Goal: Communication & Community: Answer question/provide support

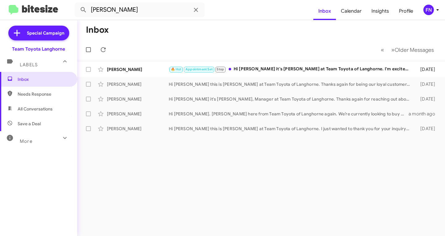
click at [52, 104] on span "All Conversations" at bounding box center [38, 109] width 77 height 15
type input "in:all-conversations"
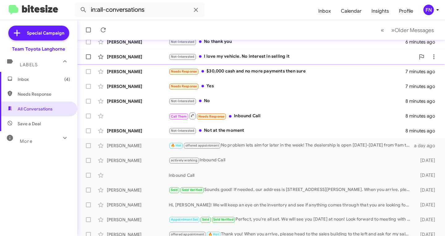
scroll to position [93, 0]
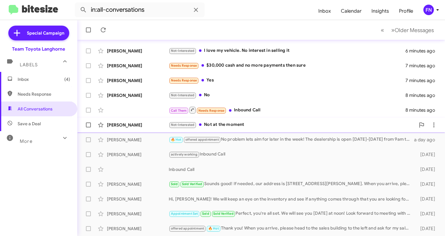
click at [134, 122] on div "[PERSON_NAME]" at bounding box center [138, 125] width 62 height 6
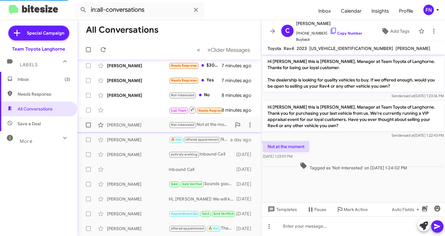
scroll to position [62, 0]
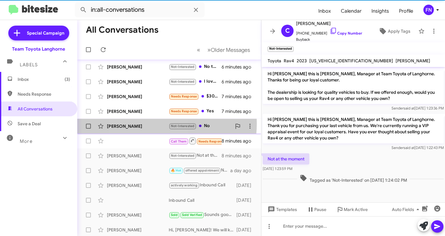
click at [144, 123] on div "[PERSON_NAME]" at bounding box center [138, 126] width 62 height 6
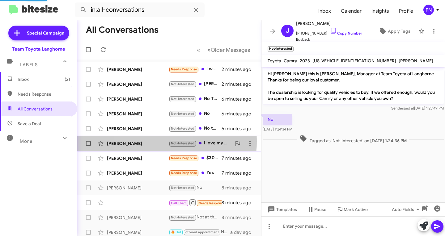
click at [146, 141] on div "[PERSON_NAME]" at bounding box center [138, 143] width 62 height 6
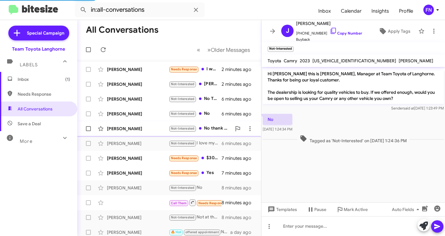
click at [146, 129] on div "[PERSON_NAME]" at bounding box center [138, 129] width 62 height 6
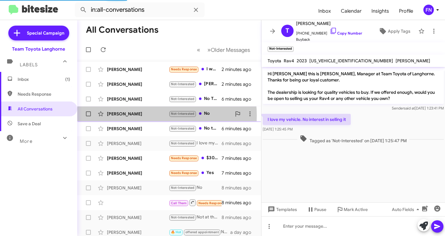
click at [144, 115] on div "[PERSON_NAME]" at bounding box center [138, 114] width 62 height 6
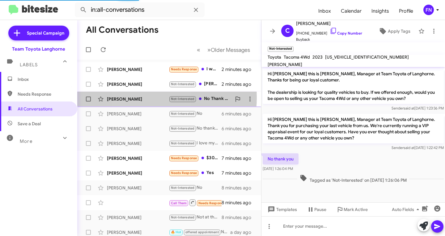
click at [145, 98] on div "[PERSON_NAME]" at bounding box center [138, 99] width 62 height 6
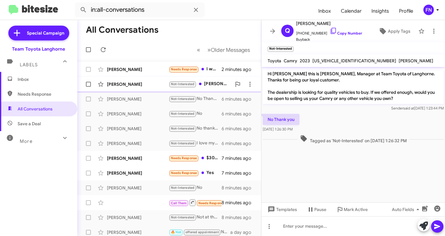
click at [140, 87] on div "[PERSON_NAME]" at bounding box center [138, 84] width 62 height 6
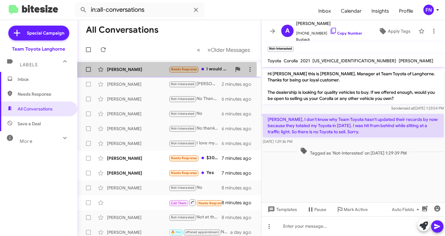
click at [135, 70] on div "[PERSON_NAME]" at bounding box center [138, 69] width 62 height 6
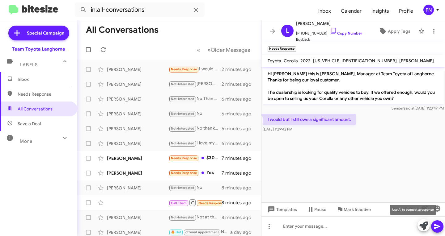
click at [425, 225] on icon at bounding box center [423, 226] width 9 height 9
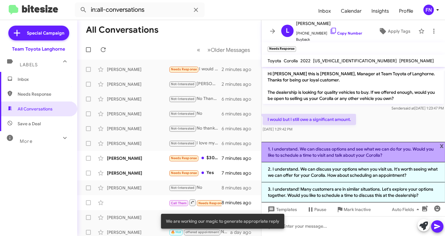
click at [321, 152] on li "1. I understand. We can discuss options and see what we can do for you. Would y…" at bounding box center [352, 152] width 183 height 20
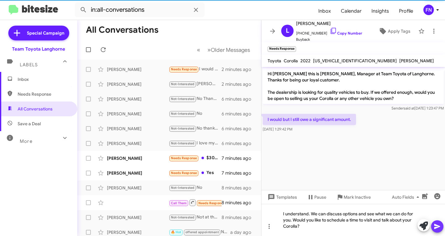
click at [442, 227] on button at bounding box center [437, 226] width 12 height 12
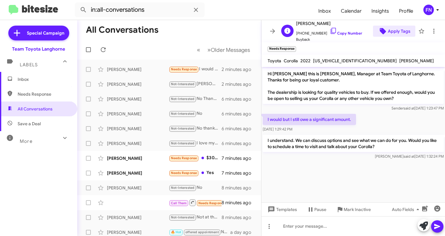
click at [395, 36] on span "Apply Tags" at bounding box center [398, 31] width 23 height 11
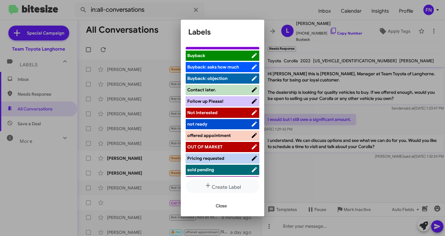
scroll to position [87, 0]
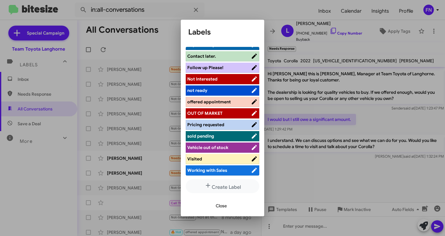
click at [223, 107] on li "offered appointment" at bounding box center [222, 102] width 73 height 10
click at [224, 103] on span "offered appointment" at bounding box center [209, 102] width 44 height 6
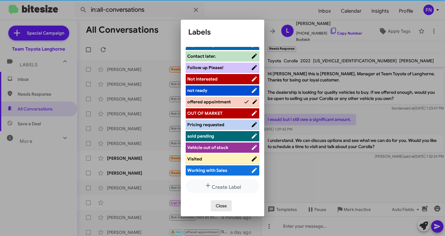
click at [221, 205] on span "Close" at bounding box center [220, 205] width 11 height 11
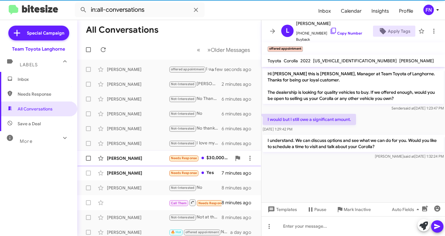
click at [125, 161] on div "[PERSON_NAME]" at bounding box center [138, 158] width 62 height 6
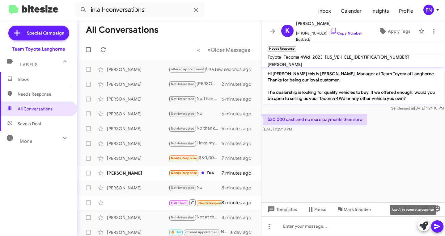
click at [422, 227] on icon at bounding box center [423, 226] width 9 height 9
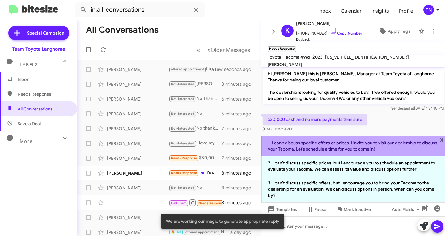
click at [317, 149] on li "1. I can't discuss specific offers or prices. I invite you to visit our dealers…" at bounding box center [352, 146] width 183 height 20
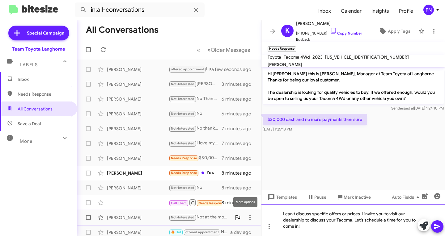
drag, startPoint x: 387, startPoint y: 214, endPoint x: 238, endPoint y: 215, distance: 148.5
click at [239, 214] on div "All Conversations « Previous » Next Older Messages [PERSON_NAME] offered appoin…" at bounding box center [260, 128] width 367 height 216
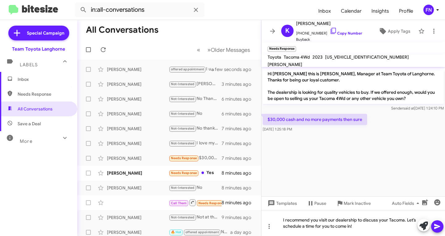
click at [433, 224] on button at bounding box center [437, 226] width 12 height 12
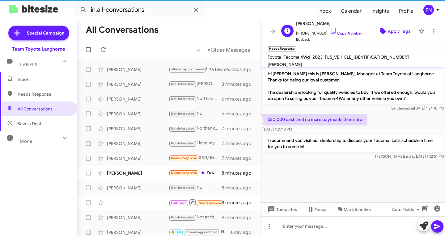
click at [394, 35] on span "Apply Tags" at bounding box center [398, 31] width 23 height 11
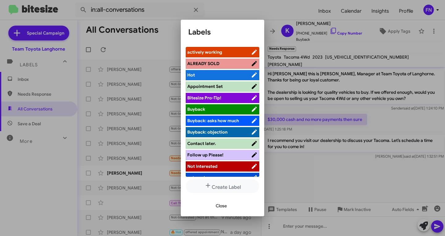
scroll to position [3, 0]
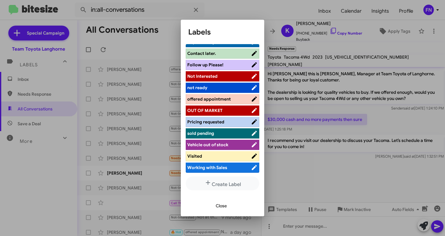
click at [222, 100] on span "offered appointment" at bounding box center [209, 99] width 44 height 6
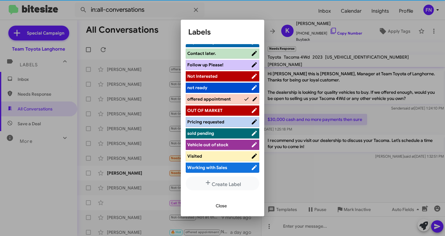
scroll to position [87, 0]
click at [222, 207] on span "Close" at bounding box center [220, 205] width 11 height 11
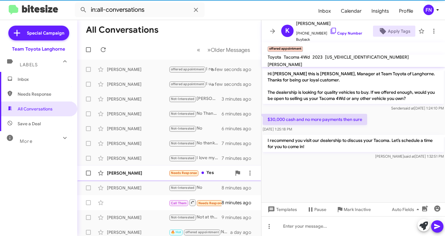
click at [139, 174] on div "[PERSON_NAME]" at bounding box center [138, 173] width 62 height 6
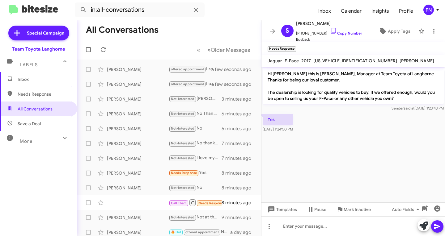
click at [422, 225] on icon at bounding box center [423, 226] width 9 height 9
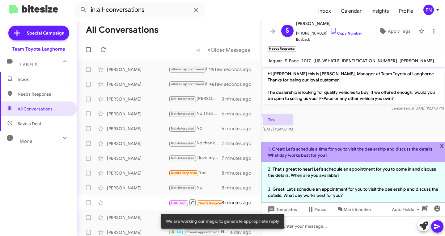
click at [310, 152] on li "1. Great! Let's schedule a time for you to visit the dealership and discuss the…" at bounding box center [352, 152] width 183 height 20
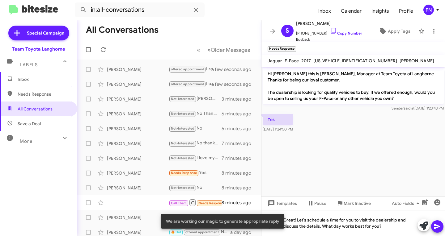
click at [436, 225] on icon at bounding box center [437, 226] width 6 height 5
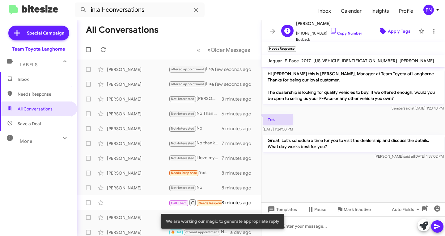
click at [396, 31] on span "Apply Tags" at bounding box center [398, 31] width 23 height 11
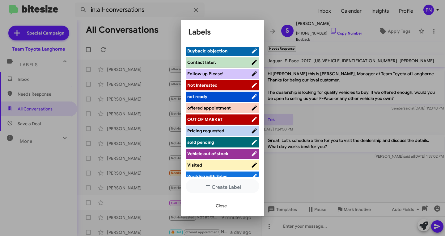
scroll to position [87, 0]
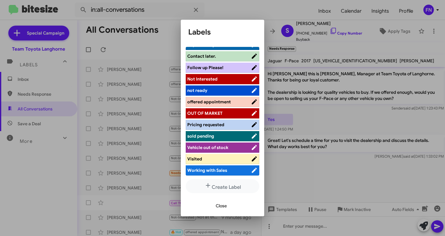
click at [220, 103] on span "offered appointment" at bounding box center [209, 102] width 44 height 6
click at [220, 207] on span "Close" at bounding box center [220, 205] width 11 height 11
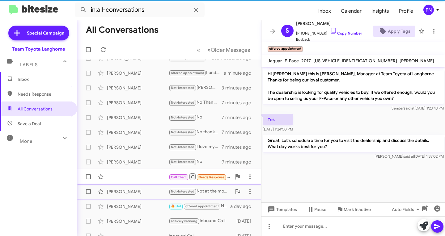
scroll to position [62, 0]
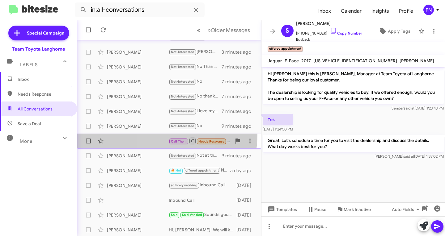
click at [157, 135] on div "Call Them Needs Response Inbound Call 9 minutes ago" at bounding box center [169, 141] width 174 height 12
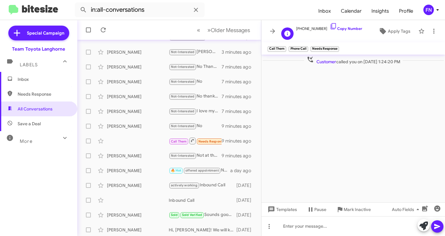
click at [336, 26] on span "[PHONE_NUMBER] Copy Number" at bounding box center [329, 27] width 66 height 9
click at [334, 28] on link "Copy Number" at bounding box center [345, 28] width 32 height 5
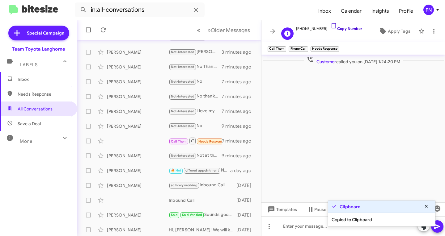
click at [334, 28] on link "Copy Number" at bounding box center [345, 28] width 32 height 5
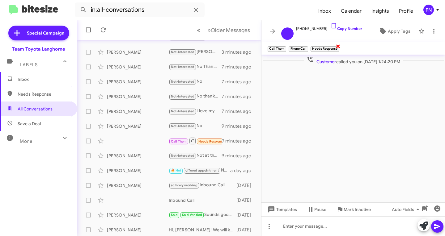
drag, startPoint x: 336, startPoint y: 45, endPoint x: 333, endPoint y: 45, distance: 3.7
click at [336, 45] on span "×" at bounding box center [337, 45] width 5 height 7
click at [307, 45] on span "×" at bounding box center [306, 45] width 5 height 7
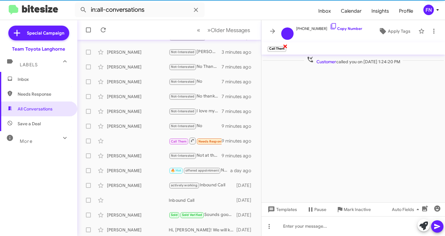
click at [284, 47] on span "×" at bounding box center [284, 45] width 5 height 7
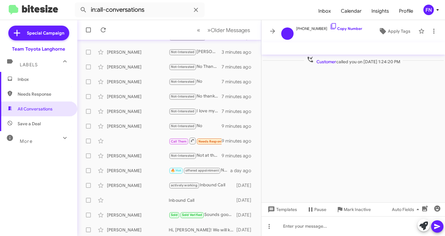
click at [428, 220] on div at bounding box center [430, 226] width 26 height 14
click at [425, 221] on span at bounding box center [423, 226] width 9 height 14
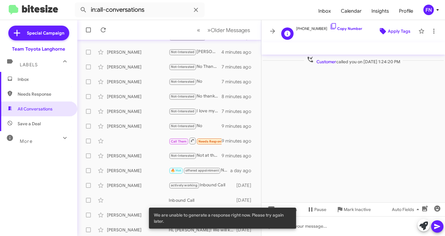
click at [393, 29] on span "Apply Tags" at bounding box center [398, 31] width 23 height 11
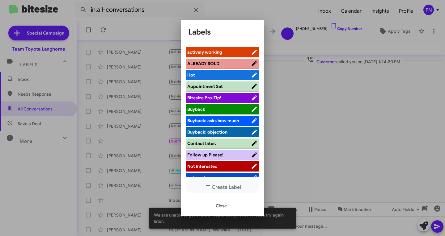
click at [438, 33] on div at bounding box center [222, 118] width 445 height 236
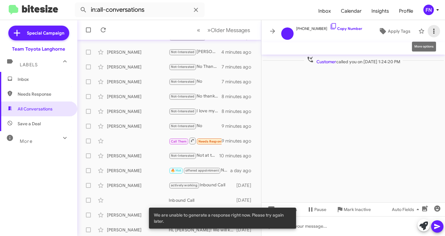
click at [433, 30] on icon at bounding box center [433, 30] width 7 height 7
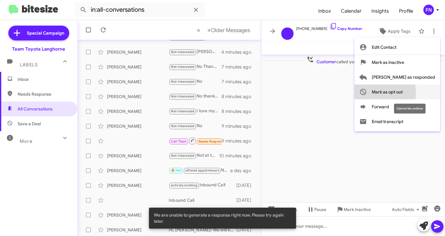
click at [397, 93] on span "Mark as opt out" at bounding box center [386, 92] width 31 height 15
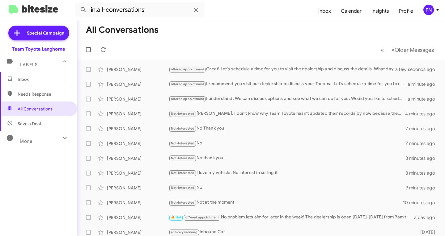
click at [52, 96] on span "Needs Response" at bounding box center [44, 94] width 52 height 6
type input "in:needs-response"
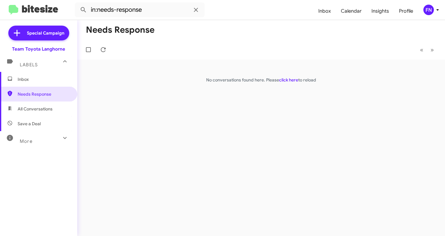
click at [54, 82] on span "Inbox" at bounding box center [44, 79] width 52 height 6
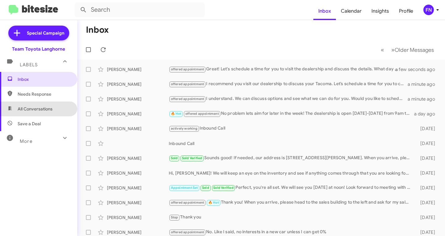
click at [53, 110] on span "All Conversations" at bounding box center [38, 109] width 77 height 15
type input "in:all-conversations"
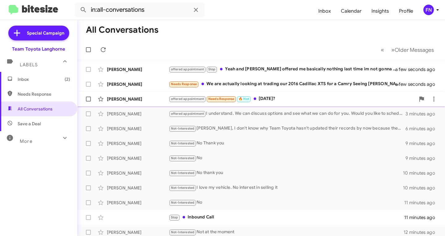
click at [129, 99] on div "[PERSON_NAME]" at bounding box center [138, 99] width 62 height 6
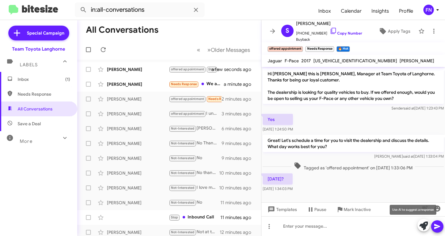
click at [425, 226] on icon at bounding box center [423, 226] width 9 height 9
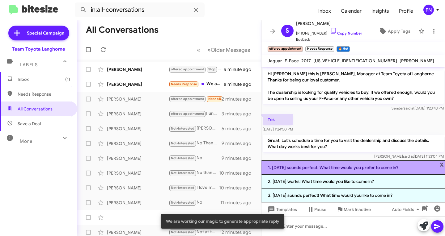
click at [293, 168] on li "1. [DATE] sounds perfect! What time would you prefer to come in?" at bounding box center [352, 168] width 183 height 14
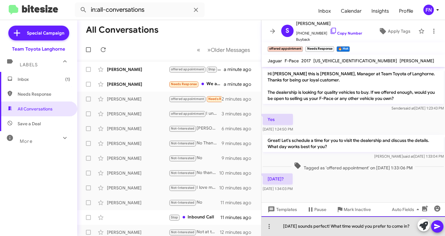
drag, startPoint x: 415, startPoint y: 226, endPoint x: 336, endPoint y: 228, distance: 78.1
click at [336, 228] on div "[DATE] sounds perfect! What time would you prefer to come in?" at bounding box center [352, 226] width 183 height 20
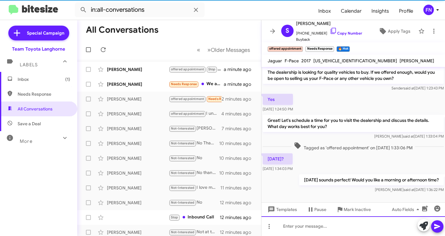
scroll to position [21, 0]
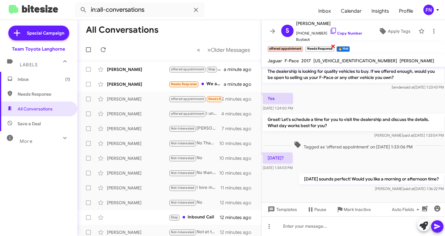
click at [334, 44] on span "×" at bounding box center [332, 45] width 5 height 7
click at [128, 82] on div "[PERSON_NAME]" at bounding box center [138, 84] width 62 height 6
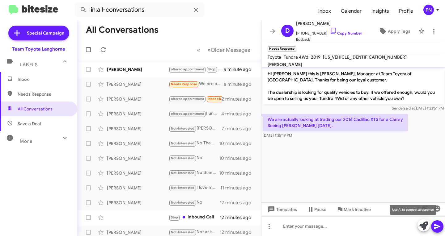
click at [425, 228] on icon at bounding box center [423, 226] width 9 height 9
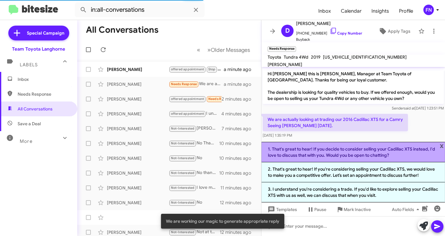
click at [326, 155] on li "1. That's great to hear! If you decide to consider selling your Cadillac XTS in…" at bounding box center [352, 152] width 183 height 20
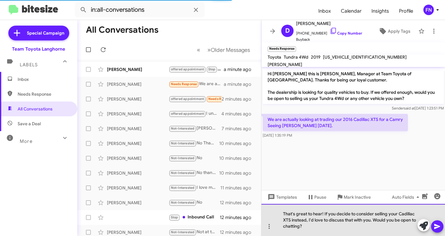
drag, startPoint x: 321, startPoint y: 226, endPoint x: 323, endPoint y: 208, distance: 18.0
click at [323, 208] on div "That's great to hear! If you decide to consider selling your Cadillac XTS inste…" at bounding box center [352, 220] width 183 height 32
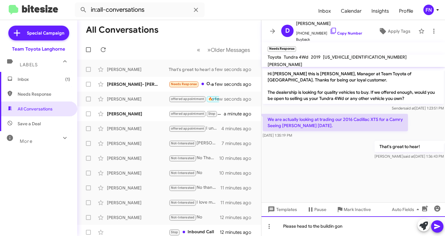
click at [346, 226] on div "Please head to the buildin gon" at bounding box center [352, 226] width 183 height 20
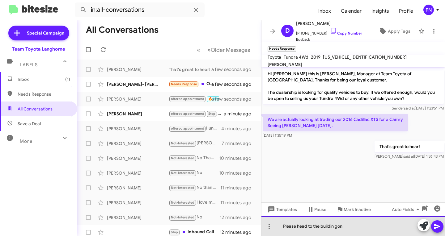
click at [335, 227] on div "Please head to the buildin gon" at bounding box center [352, 226] width 183 height 20
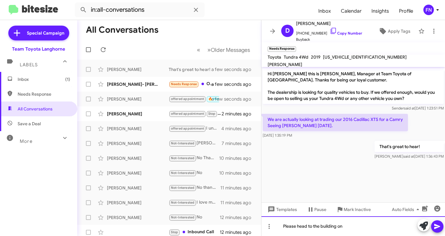
click at [373, 219] on div "Please head to the building on" at bounding box center [352, 226] width 183 height 20
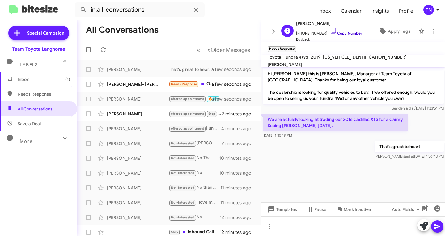
click at [334, 32] on link "Copy Number" at bounding box center [345, 33] width 32 height 5
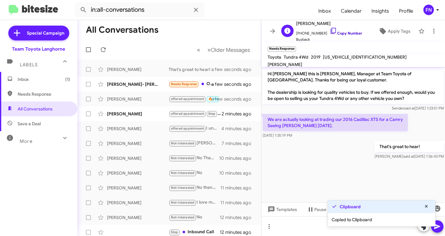
click at [334, 33] on link "Copy Number" at bounding box center [345, 33] width 32 height 5
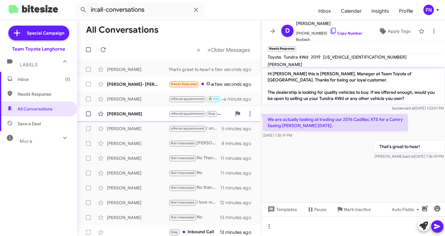
click at [133, 111] on div "[PERSON_NAME]" at bounding box center [138, 114] width 62 height 6
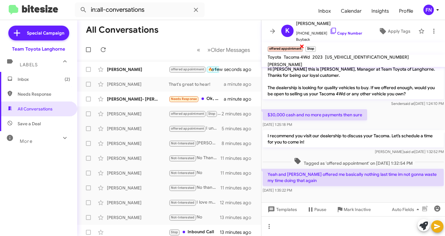
click at [301, 49] on span "×" at bounding box center [301, 45] width 5 height 7
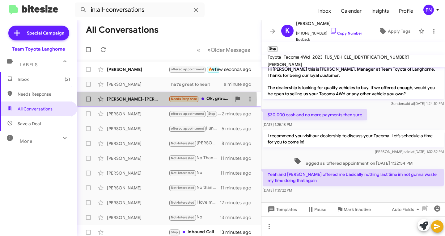
click at [126, 100] on div "[PERSON_NAME]- [PERSON_NAME]" at bounding box center [138, 99] width 62 height 6
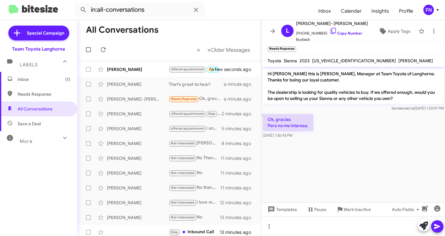
click at [418, 221] on div at bounding box center [430, 226] width 26 height 14
click at [387, 29] on span "Apply Tags" at bounding box center [398, 31] width 23 height 11
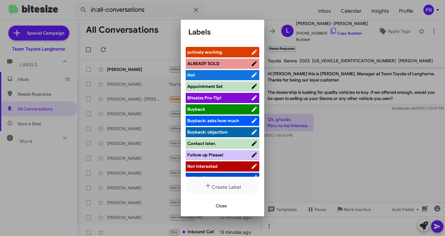
click at [212, 162] on li "Not Interested" at bounding box center [222, 166] width 73 height 10
click at [210, 168] on span "Not Interested" at bounding box center [202, 167] width 30 height 6
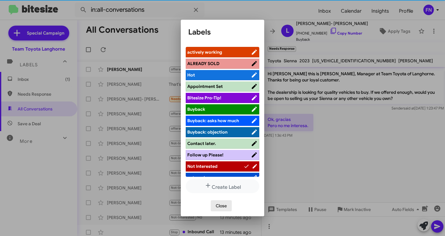
click at [219, 208] on span "Close" at bounding box center [220, 205] width 11 height 11
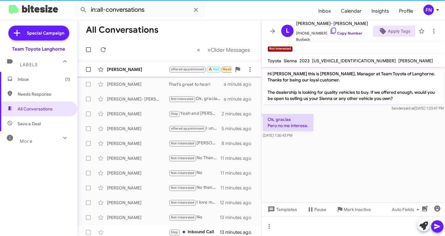
click at [127, 69] on div "[PERSON_NAME]" at bounding box center [138, 69] width 62 height 6
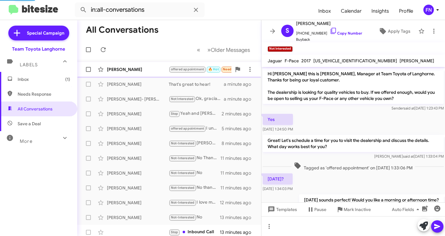
scroll to position [44, 0]
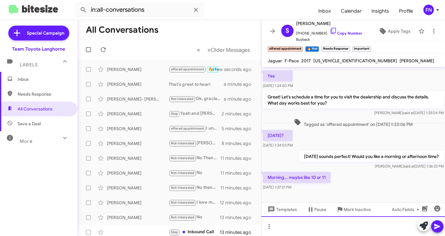
click at [363, 232] on div at bounding box center [352, 226] width 183 height 20
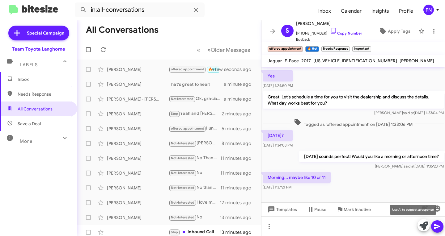
click at [422, 228] on icon at bounding box center [423, 226] width 9 height 9
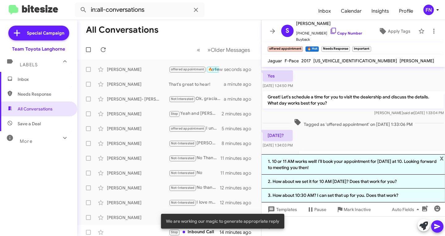
click at [417, 219] on button at bounding box center [423, 225] width 12 height 12
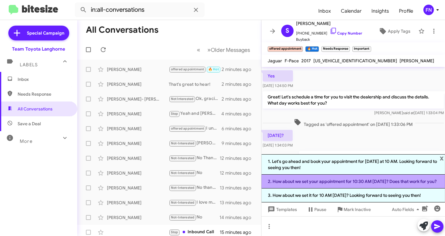
click at [317, 181] on li "2. How about we set your appointment for 10:30 AM [DATE]? Does that work for yo…" at bounding box center [352, 182] width 183 height 14
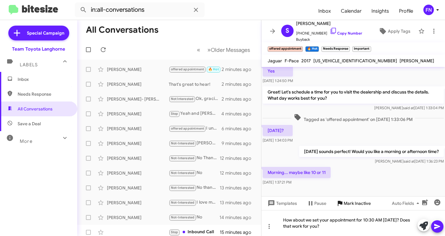
scroll to position [50, 0]
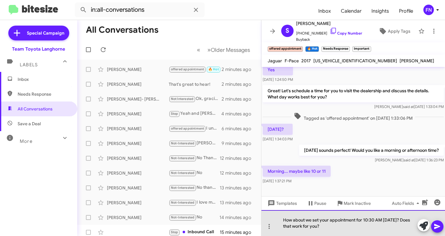
drag, startPoint x: 345, startPoint y: 229, endPoint x: 408, endPoint y: 216, distance: 65.0
click at [408, 216] on div "How about we set your appointment for 10:30 AM [DATE]? Does that work for you?" at bounding box center [352, 223] width 183 height 26
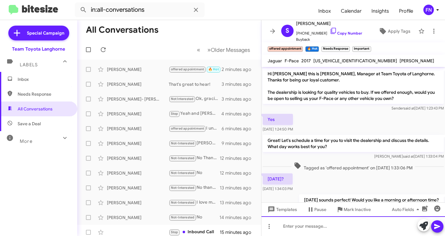
scroll to position [72, 0]
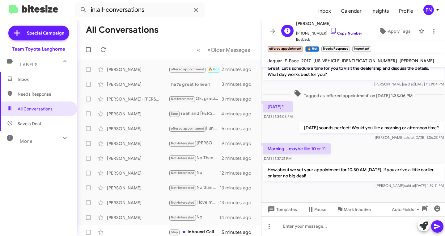
click at [343, 32] on link "Copy Number" at bounding box center [345, 33] width 32 height 5
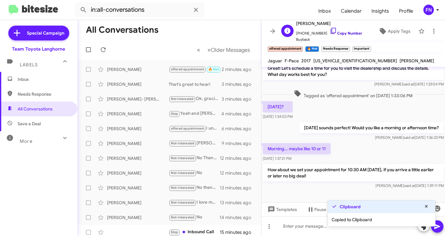
click at [343, 32] on link "Copy Number" at bounding box center [345, 33] width 32 height 5
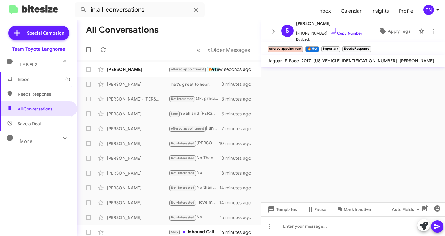
scroll to position [0, 0]
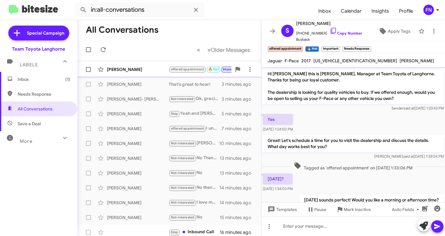
click at [134, 70] on div "[PERSON_NAME]" at bounding box center [138, 69] width 62 height 6
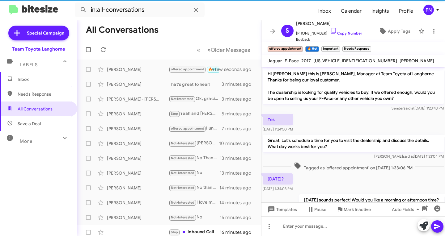
scroll to position [95, 0]
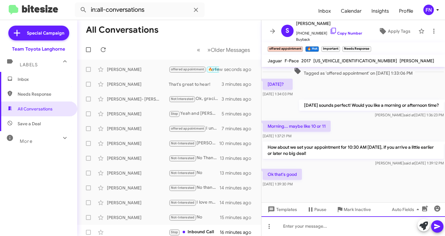
click at [374, 225] on div at bounding box center [352, 226] width 183 height 20
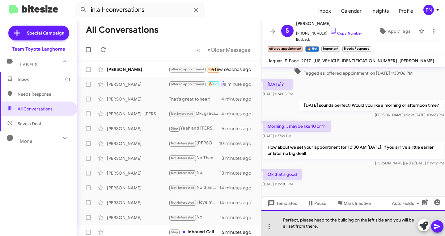
click at [386, 220] on div "Perfect, please head to the building on the left side and you will be all set f…" at bounding box center [352, 223] width 183 height 26
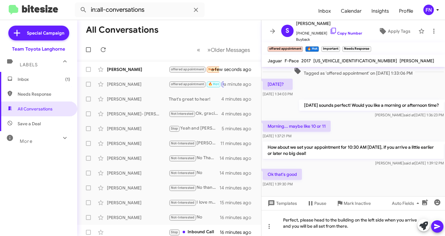
click at [439, 226] on icon at bounding box center [437, 226] width 6 height 5
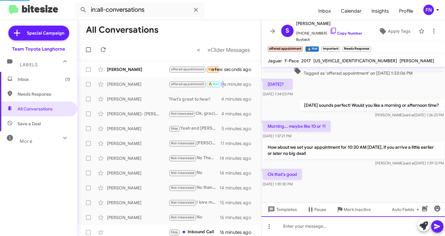
scroll to position [0, 0]
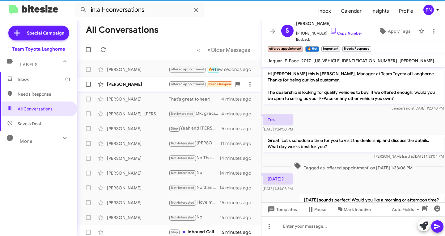
click at [121, 68] on div "[PERSON_NAME]" at bounding box center [138, 69] width 62 height 6
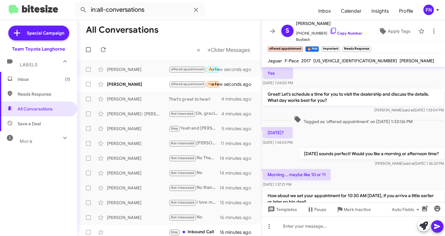
scroll to position [123, 0]
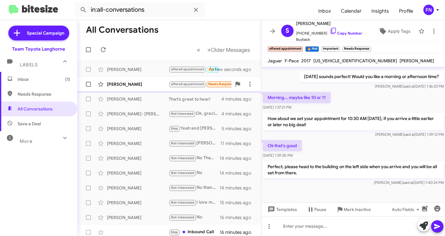
click at [150, 85] on div "[PERSON_NAME]" at bounding box center [138, 84] width 62 height 6
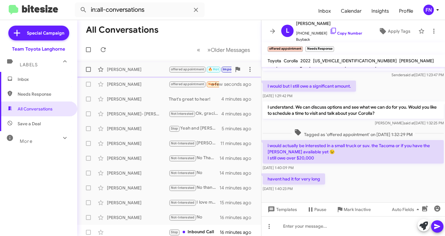
click at [140, 73] on div "[PERSON_NAME] offered appointment 🔥 Hot Important Perfect, please head to the b…" at bounding box center [169, 69] width 174 height 12
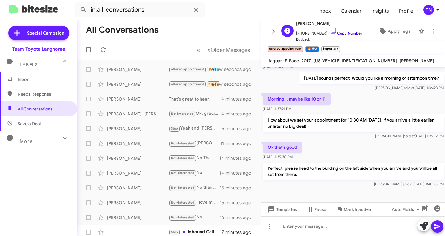
click at [348, 32] on link "Copy Number" at bounding box center [345, 33] width 32 height 5
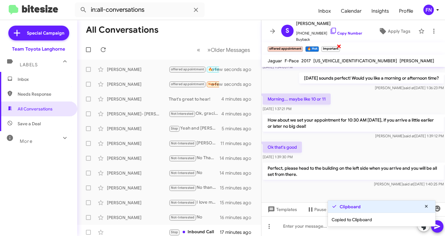
click at [338, 46] on span "×" at bounding box center [338, 45] width 5 height 7
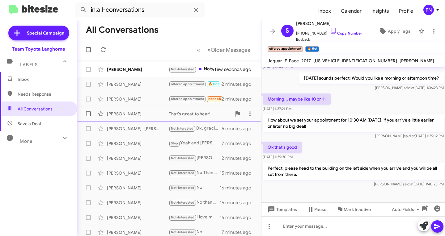
click at [136, 108] on div "[PERSON_NAME] That's great to hear! 5 minutes ago" at bounding box center [169, 114] width 174 height 12
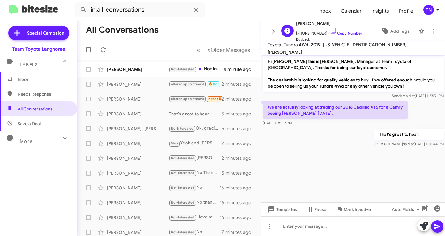
click at [347, 30] on span "[PHONE_NUMBER] Copy Number" at bounding box center [329, 31] width 66 height 9
click at [332, 30] on span "[PHONE_NUMBER] Copy Number" at bounding box center [329, 31] width 66 height 9
click at [329, 32] on icon at bounding box center [332, 30] width 7 height 7
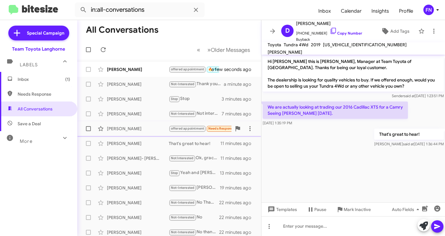
click at [135, 124] on div "[PERSON_NAME] offered appointment Needs Response havent had it for very long 8 …" at bounding box center [169, 129] width 174 height 12
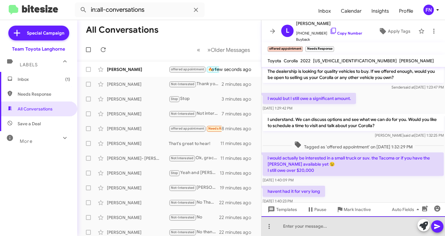
click at [317, 216] on div at bounding box center [352, 226] width 183 height 20
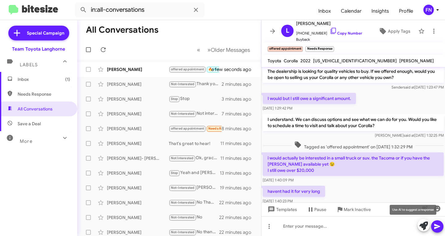
click at [420, 223] on icon at bounding box center [423, 226] width 9 height 9
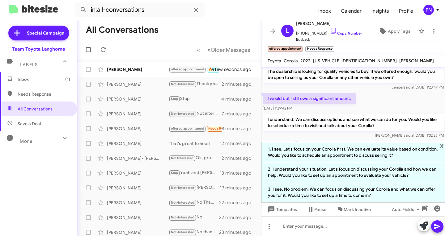
click at [382, 90] on div "Hi [PERSON_NAME] this is [PERSON_NAME], Manager at Team Toyota of Langhorne. Th…" at bounding box center [352, 69] width 183 height 46
click at [441, 143] on span "x" at bounding box center [441, 145] width 4 height 7
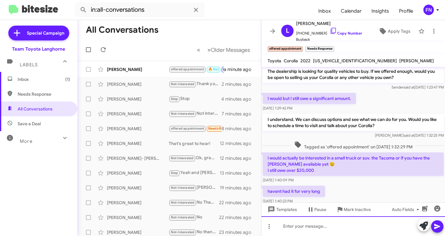
click at [340, 226] on div at bounding box center [352, 226] width 183 height 20
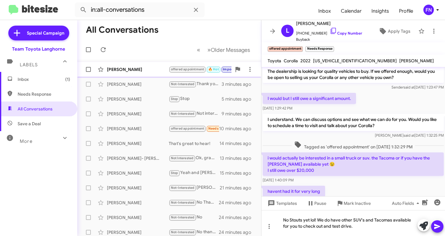
click at [132, 69] on div "[PERSON_NAME]" at bounding box center [138, 69] width 62 height 6
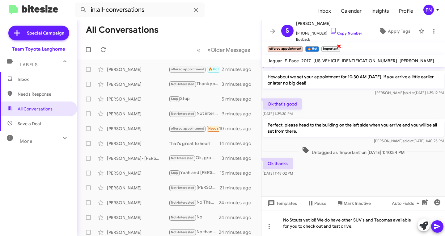
click at [341, 47] on span "×" at bounding box center [338, 45] width 5 height 7
click at [318, 48] on span "×" at bounding box center [317, 45] width 5 height 7
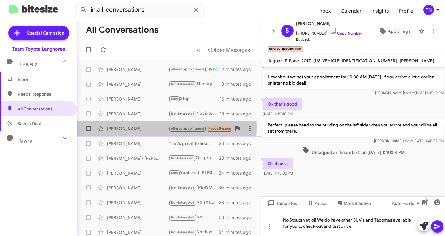
click at [139, 127] on div "[PERSON_NAME]" at bounding box center [138, 129] width 62 height 6
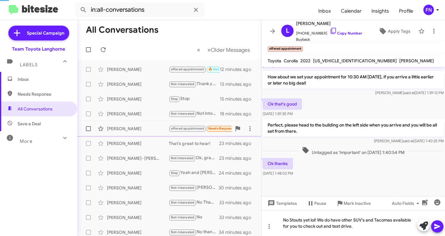
scroll to position [40, 0]
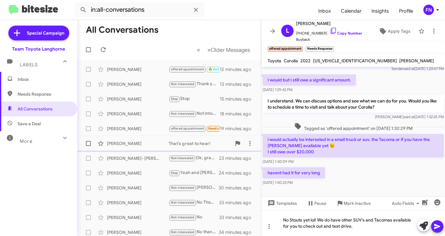
click at [137, 141] on div "[PERSON_NAME]" at bounding box center [138, 143] width 62 height 6
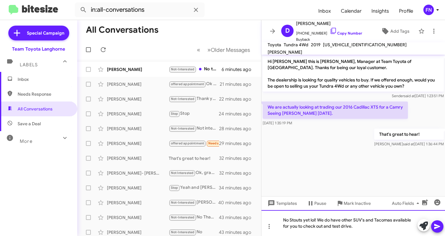
drag, startPoint x: 359, startPoint y: 226, endPoint x: 265, endPoint y: 218, distance: 93.6
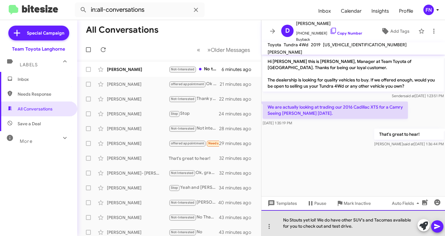
click at [354, 228] on div "No Stouts yet lol! We do have other SUV's and Tacomas available for you to chec…" at bounding box center [352, 223] width 183 height 26
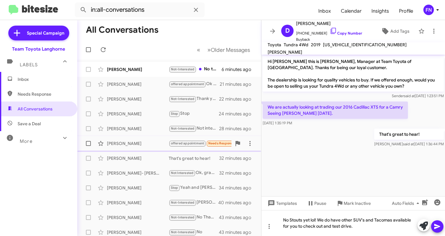
click at [135, 145] on div "[PERSON_NAME]" at bounding box center [138, 143] width 62 height 6
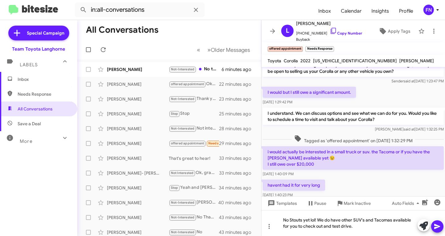
scroll to position [40, 0]
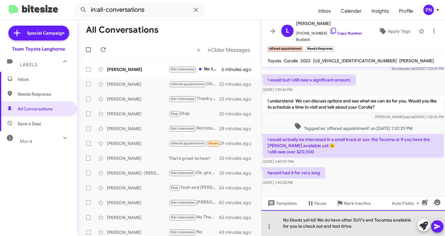
click at [378, 226] on div "No Stouts yet lol! We do have other SUV's and Tacomas available for you to chec…" at bounding box center [352, 223] width 183 height 26
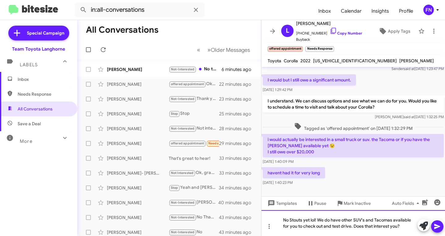
drag, startPoint x: 366, startPoint y: 220, endPoint x: 371, endPoint y: 223, distance: 6.2
click at [366, 220] on div "No Stouts yet lol! We do have other SUV's and Tacomas available for you to chec…" at bounding box center [352, 223] width 183 height 26
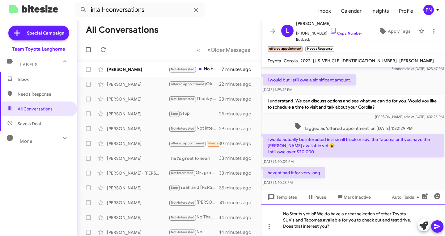
click at [371, 228] on div "No Stouts yet lol! We do have a great selection of other Toyota SUV's and Tacom…" at bounding box center [352, 220] width 183 height 32
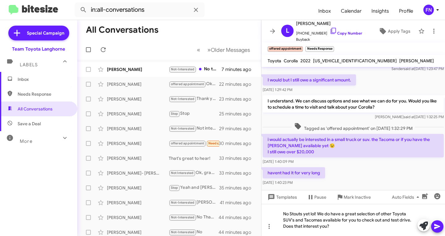
click at [438, 227] on icon at bounding box center [436, 226] width 7 height 7
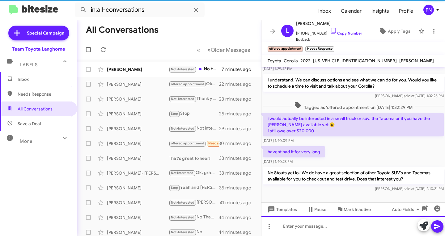
scroll to position [16, 0]
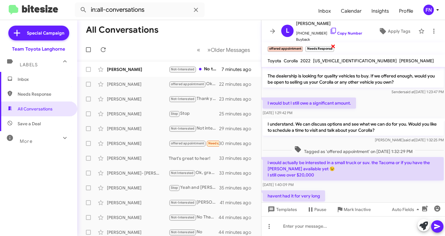
click at [333, 47] on span "×" at bounding box center [332, 45] width 5 height 7
click at [132, 91] on span "[PERSON_NAME] offered appointment Ok thanks 23 minutes ago" at bounding box center [169, 84] width 184 height 15
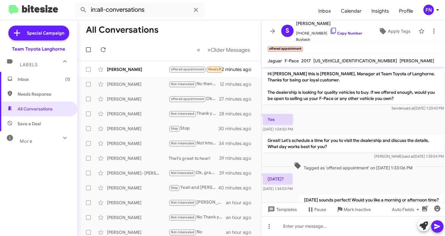
click at [107, 65] on div "[PERSON_NAME] offered appointment Needs Response Important how would I make tha…" at bounding box center [169, 69] width 174 height 12
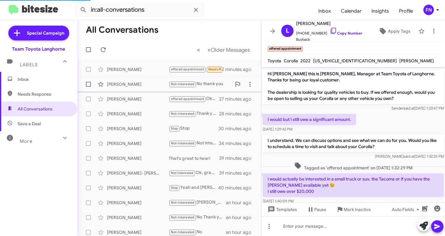
scroll to position [85, 0]
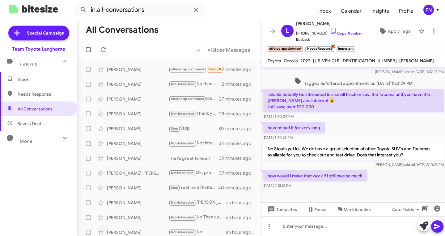
click at [332, 47] on span "×" at bounding box center [332, 45] width 5 height 7
click at [323, 47] on span "×" at bounding box center [322, 45] width 5 height 7
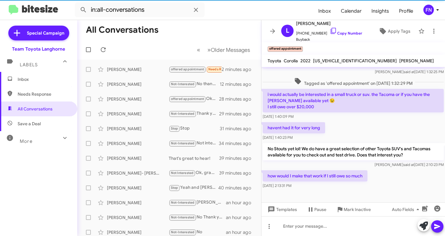
click at [418, 225] on button at bounding box center [423, 225] width 12 height 12
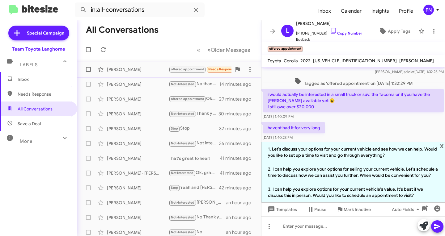
click at [130, 72] on div "[PERSON_NAME]" at bounding box center [138, 69] width 62 height 6
click at [136, 102] on div "[PERSON_NAME]" at bounding box center [138, 99] width 62 height 6
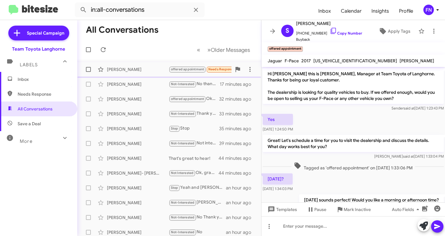
click at [110, 72] on div "[PERSON_NAME]" at bounding box center [138, 69] width 62 height 6
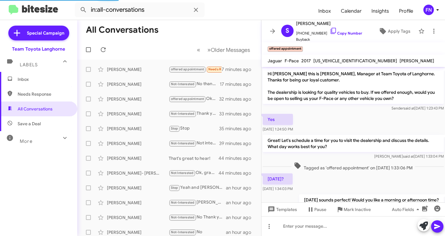
scroll to position [111, 0]
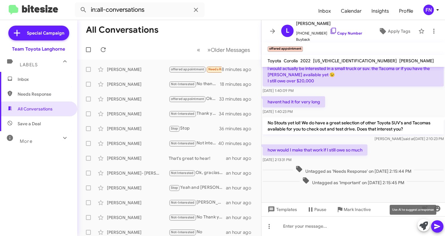
click at [420, 227] on icon at bounding box center [423, 226] width 9 height 9
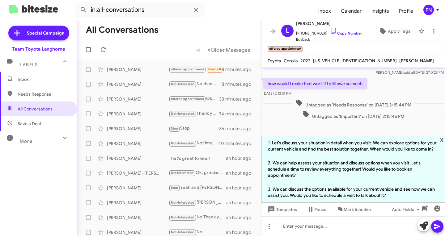
scroll to position [177, 0]
click at [440, 139] on span "x" at bounding box center [441, 139] width 4 height 7
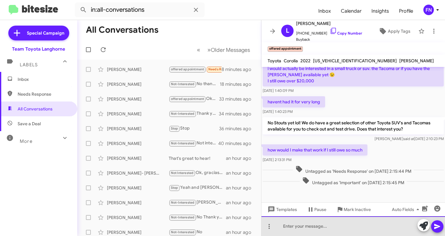
click at [340, 220] on div at bounding box center [352, 226] width 183 height 20
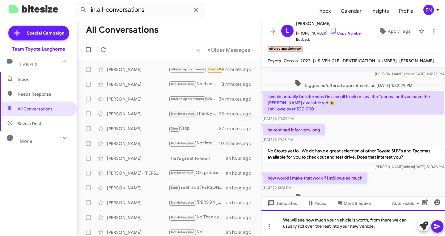
scroll to position [93, 0]
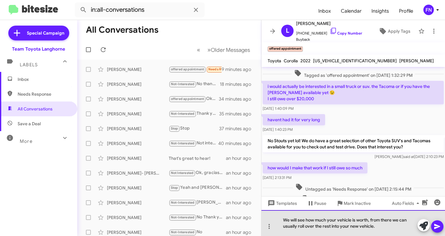
click at [339, 220] on div "We will see how much your vehicle is worth, from there we can usually roll over…" at bounding box center [352, 223] width 183 height 26
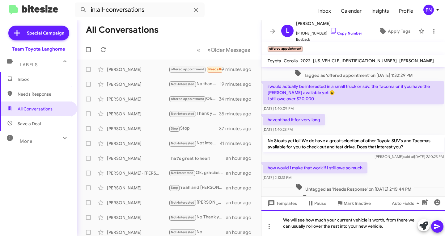
click at [339, 225] on div "We will see how much your current vehicle is worth, from there we can usually r…" at bounding box center [352, 223] width 183 height 26
click at [411, 227] on div "We will see how much your current vehicle is worth, from there we can usually r…" at bounding box center [352, 223] width 183 height 26
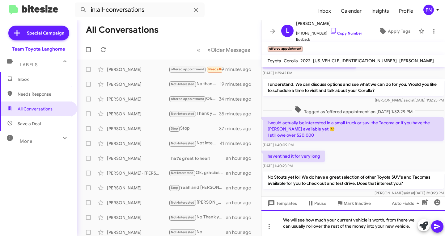
scroll to position [0, 0]
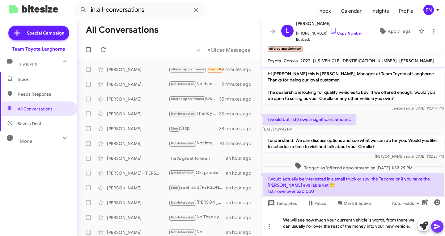
click at [441, 229] on button at bounding box center [437, 226] width 12 height 12
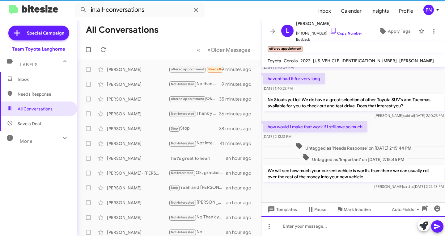
scroll to position [139, 0]
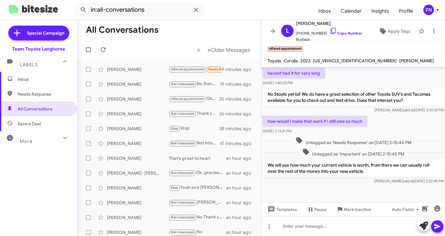
click at [44, 94] on span "Needs Response" at bounding box center [44, 94] width 52 height 6
type input "in:needs-response"
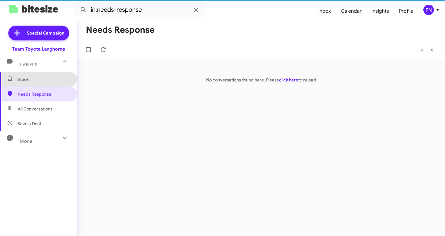
click at [50, 84] on span "Inbox" at bounding box center [38, 79] width 77 height 15
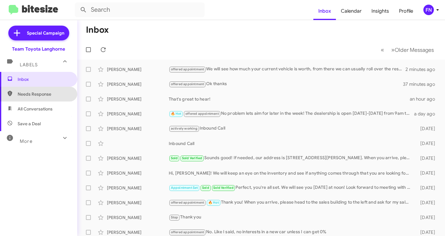
click at [56, 101] on span "Needs Response" at bounding box center [38, 94] width 77 height 15
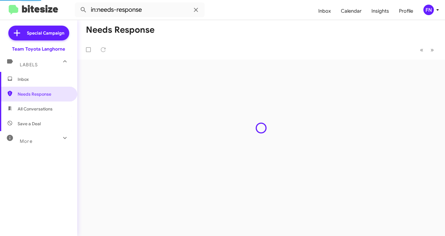
click at [55, 106] on span "All Conversations" at bounding box center [38, 109] width 77 height 15
type input "in:all-conversations"
